Goal: Task Accomplishment & Management: Use online tool/utility

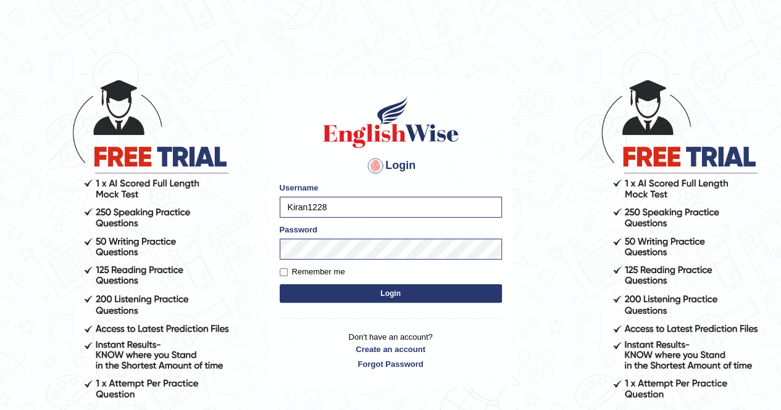
click at [349, 299] on button "Login" at bounding box center [391, 293] width 222 height 19
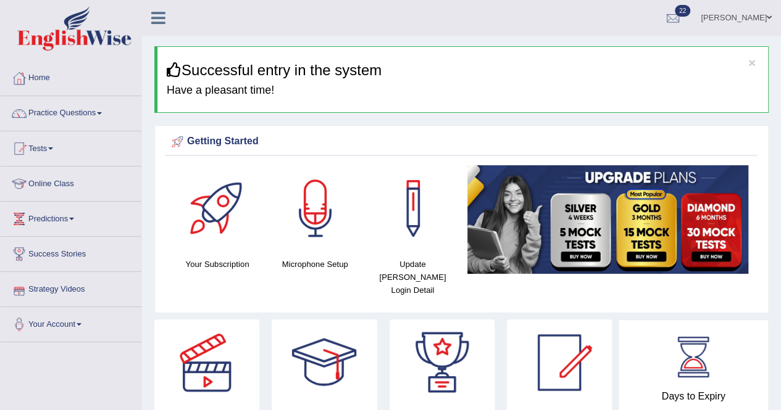
click at [56, 146] on link "Tests" at bounding box center [71, 146] width 141 height 31
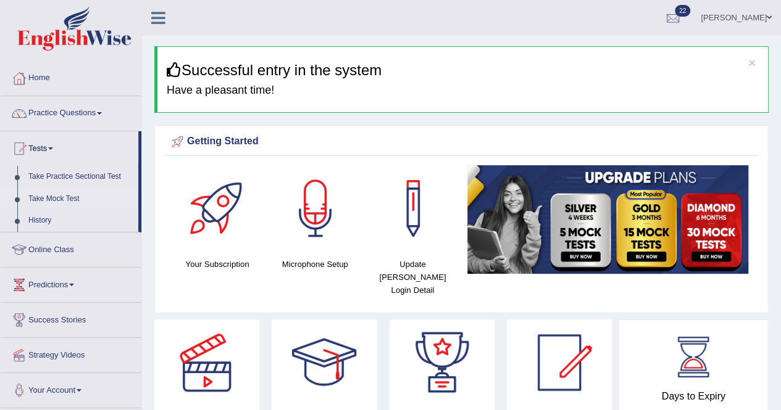
click at [56, 197] on link "Take Mock Test" at bounding box center [80, 199] width 115 height 22
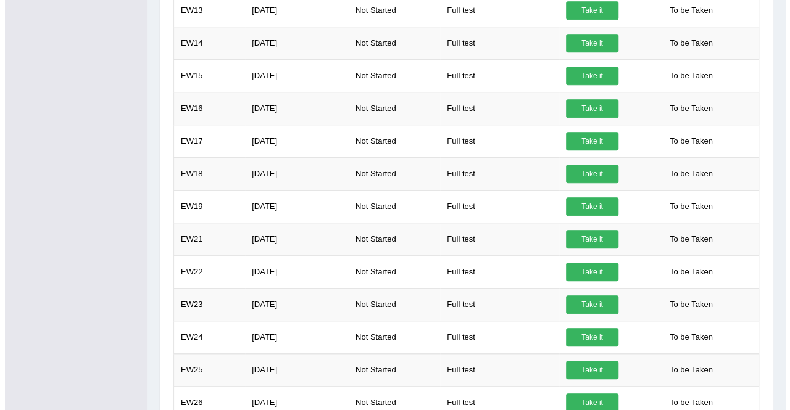
scroll to position [79, 0]
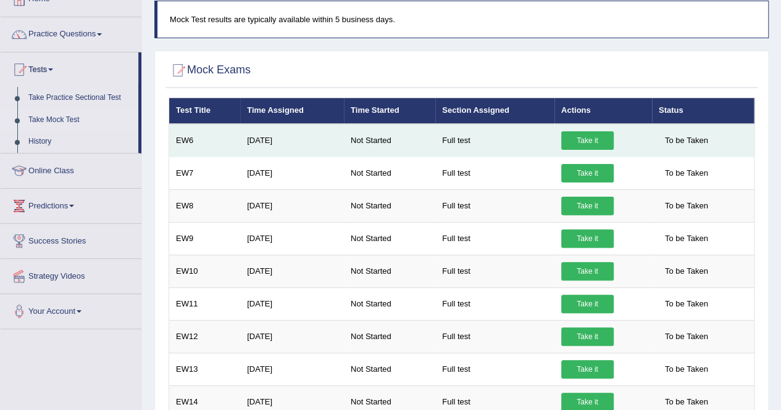
drag, startPoint x: 785, startPoint y: 60, endPoint x: 588, endPoint y: 136, distance: 211.2
click at [588, 136] on html "Toggle navigation Home Practice Questions Speaking Practice Read Aloud Repeat S…" at bounding box center [390, 126] width 781 height 410
click at [588, 136] on link "Take it" at bounding box center [587, 140] width 52 height 19
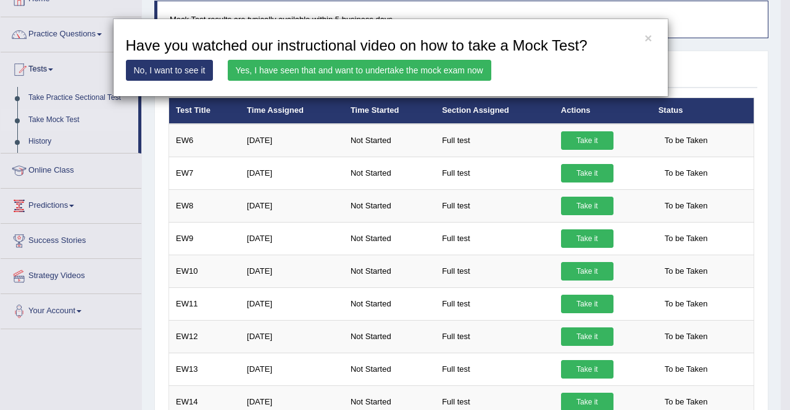
click at [376, 64] on link "Yes, I have seen that and want to undertake the mock exam now" at bounding box center [360, 70] width 264 height 21
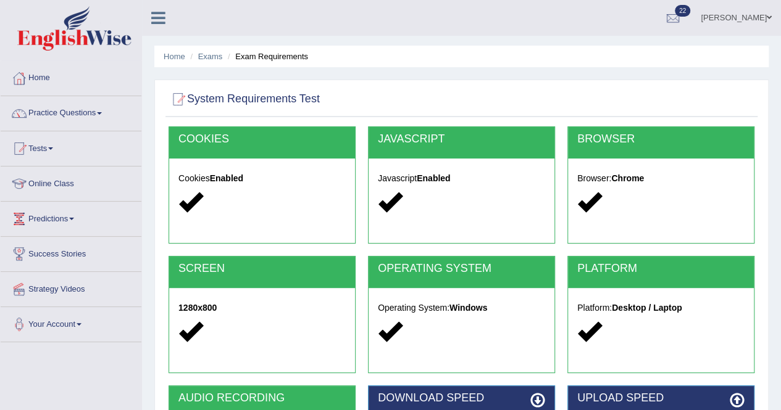
scroll to position [237, 0]
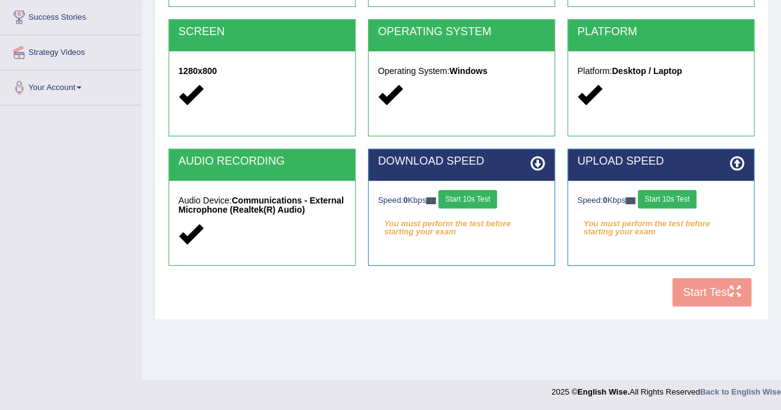
click at [710, 298] on div "COOKIES Cookies Enabled JAVASCRIPT Javascript Enabled BROWSER Browser: Chrome S…" at bounding box center [461, 102] width 592 height 424
click at [465, 193] on button "Start 10s Test" at bounding box center [467, 199] width 59 height 19
click at [665, 201] on button "Start 10s Test" at bounding box center [666, 199] width 59 height 19
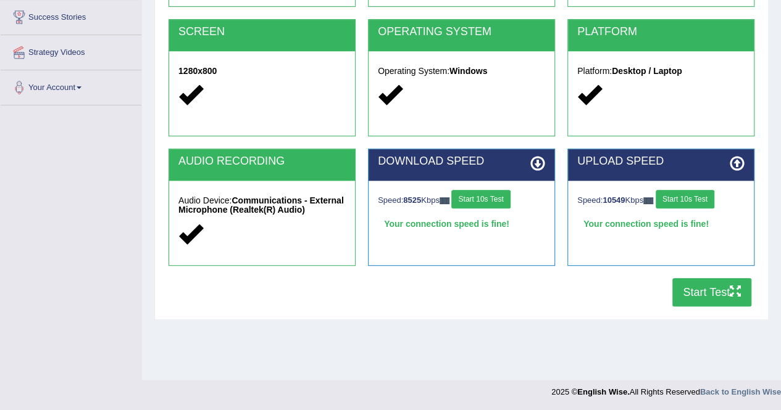
click at [702, 285] on button "Start Test" at bounding box center [711, 292] width 79 height 28
